Goal: Task Accomplishment & Management: Use online tool/utility

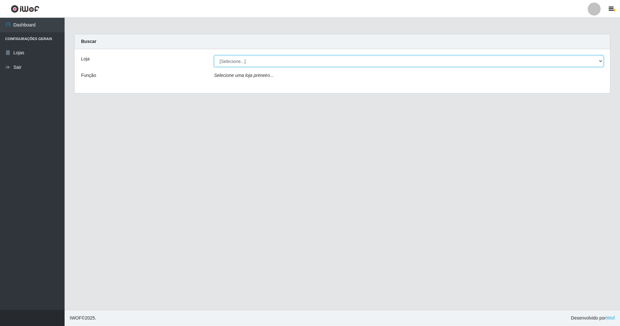
click at [233, 62] on select "[Selecione...] SuperShow - Asa Norte" at bounding box center [409, 61] width 390 height 11
select select "71"
click at [214, 56] on select "[Selecione...] SuperShow - Asa Norte" at bounding box center [409, 61] width 390 height 11
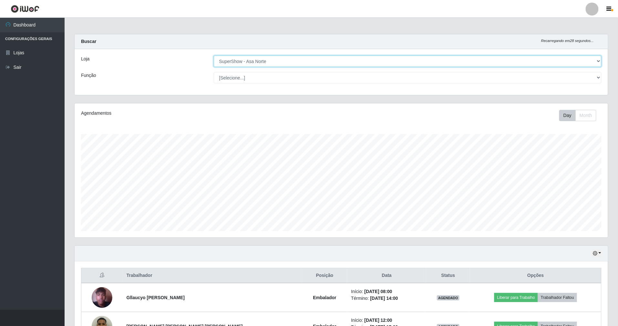
scroll to position [134, 534]
click at [239, 80] on select "[Selecione...] ASG ASG + ASG ++ Auxiliar de Depósito Auxiliar de Depósito + Aux…" at bounding box center [408, 77] width 388 height 11
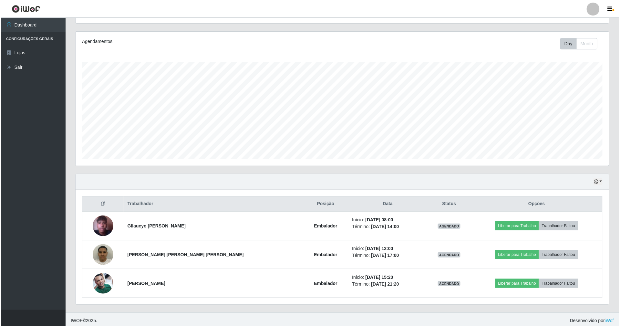
scroll to position [76, 0]
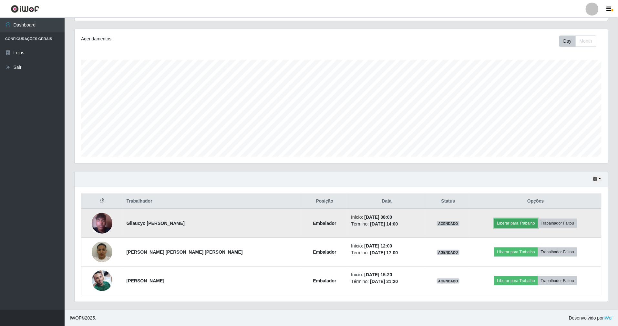
click at [506, 222] on button "Liberar para Trabalho" at bounding box center [517, 223] width 44 height 9
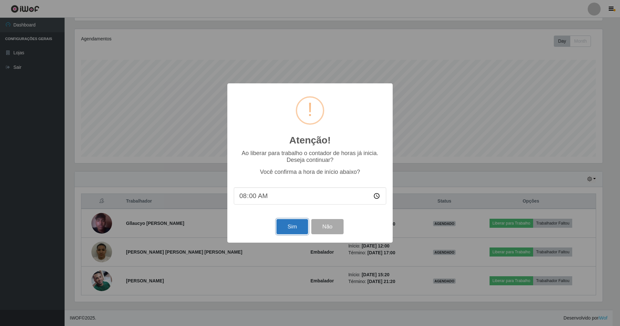
click at [290, 227] on button "Sim" at bounding box center [292, 226] width 31 height 15
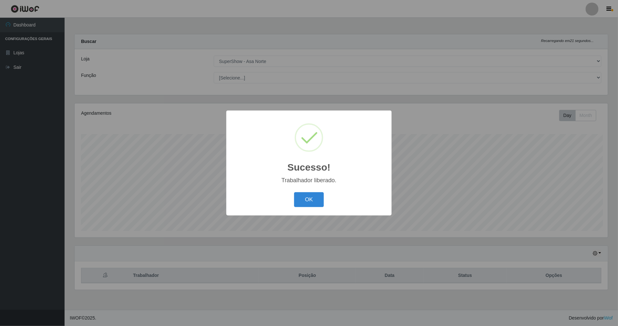
scroll to position [134, 535]
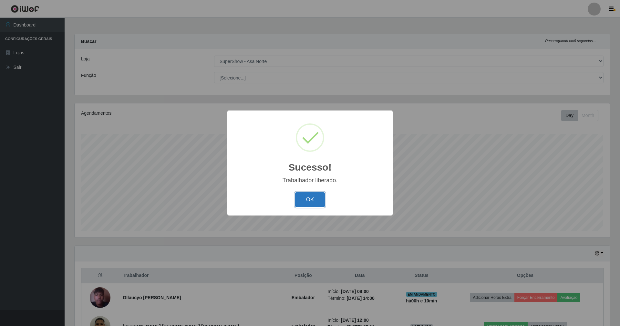
click at [308, 197] on button "OK" at bounding box center [310, 199] width 30 height 15
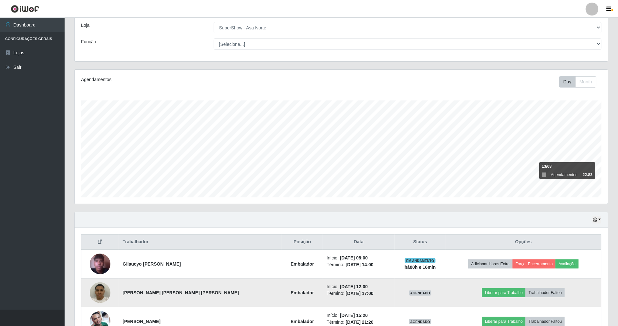
scroll to position [76, 0]
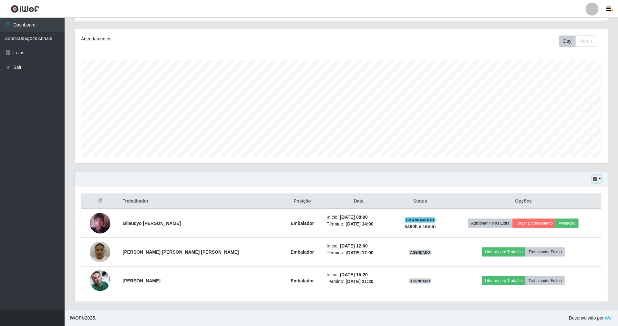
click at [595, 181] on button "button" at bounding box center [597, 178] width 9 height 7
click at [562, 219] on button "3 dias" at bounding box center [576, 218] width 51 height 14
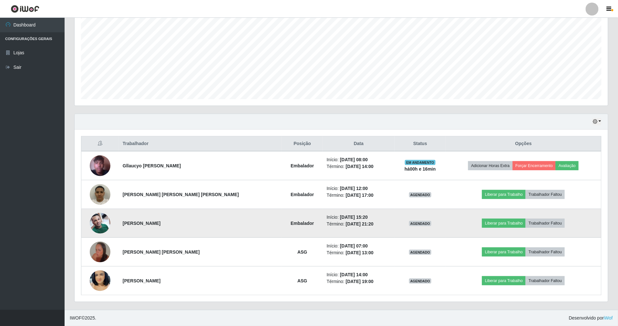
scroll to position [133, 0]
